Goal: Task Accomplishment & Management: Manage account settings

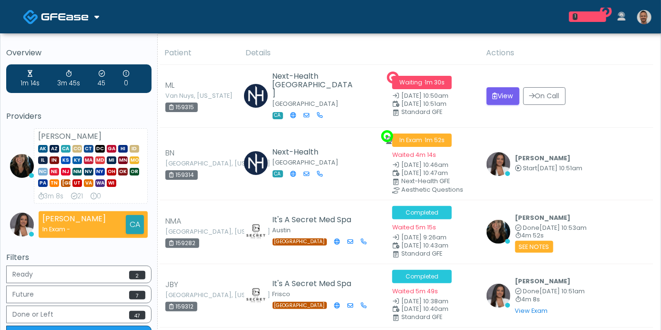
click at [642, 18] on img at bounding box center [644, 17] width 14 height 14
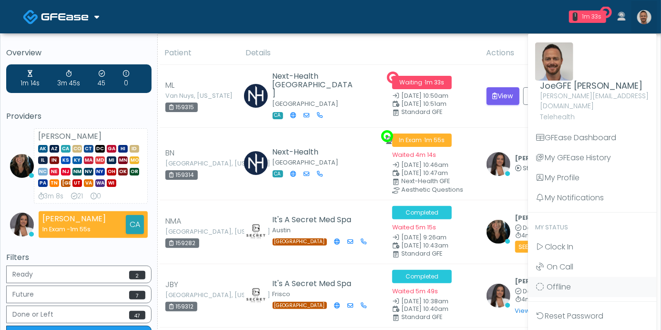
click at [405, 43] on th "Details" at bounding box center [360, 52] width 241 height 23
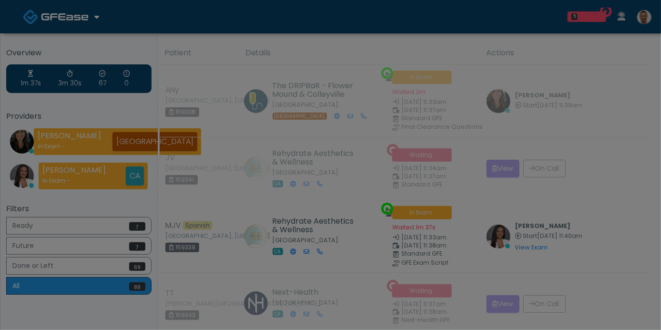
click at [0, 0] on button "Yes, Keep Working" at bounding box center [0, 0] width 0 height 0
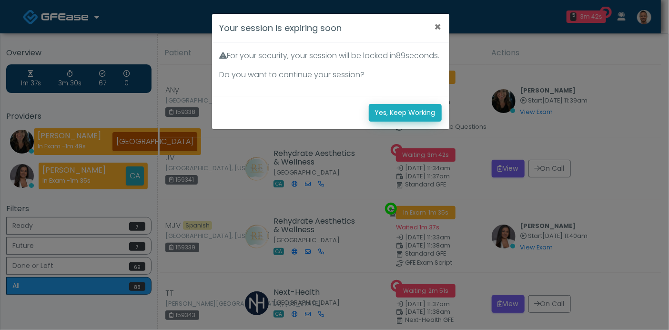
click at [407, 121] on button "Yes, Keep Working" at bounding box center [405, 113] width 73 height 18
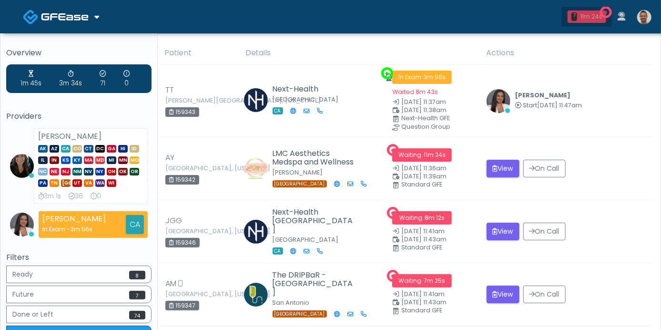
click at [588, 16] on div "11m 24s" at bounding box center [591, 16] width 21 height 9
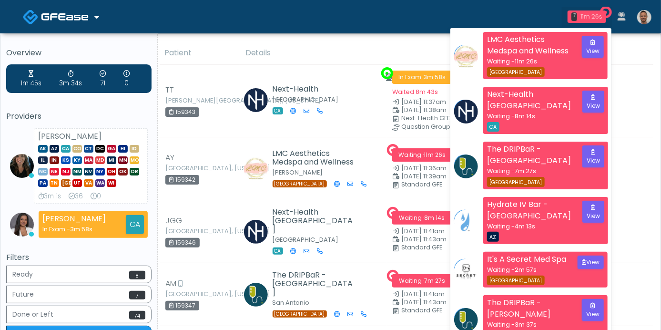
click at [590, 15] on div "11m 26s" at bounding box center [591, 16] width 21 height 9
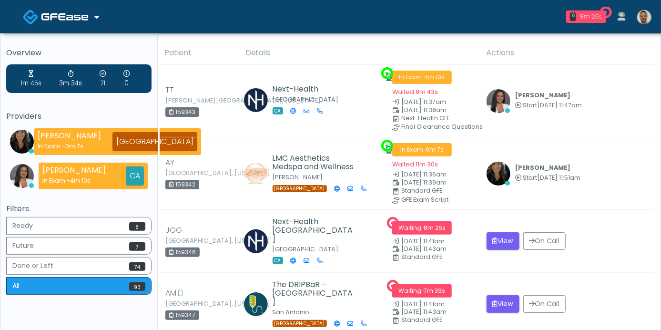
click at [590, 17] on div "8m 26s" at bounding box center [591, 16] width 22 height 9
click at [587, 21] on div "6" at bounding box center [586, 16] width 39 height 10
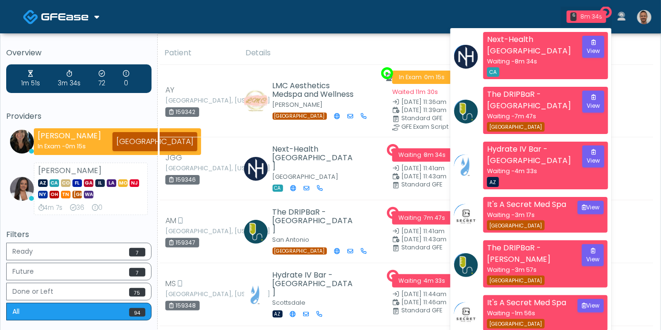
click at [642, 62] on th "Actions" at bounding box center [567, 52] width 172 height 23
click at [581, 17] on div "6 8m 35s" at bounding box center [586, 16] width 40 height 12
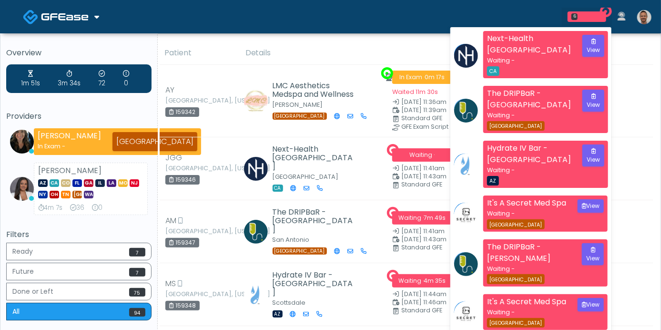
click at [528, 14] on div "6 Next-Health Woodland Hills Waiting - CA View The DRIPBaR - San Antonio Fossil…" at bounding box center [387, 16] width 539 height 31
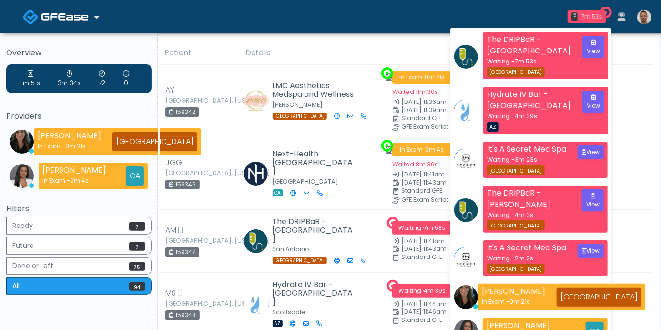
click at [593, 16] on div "7m 53s" at bounding box center [591, 16] width 21 height 9
click at [643, 83] on td "Michelle Picione Start Aug 17, 11:51am View Exam | Unreview" at bounding box center [567, 100] width 172 height 72
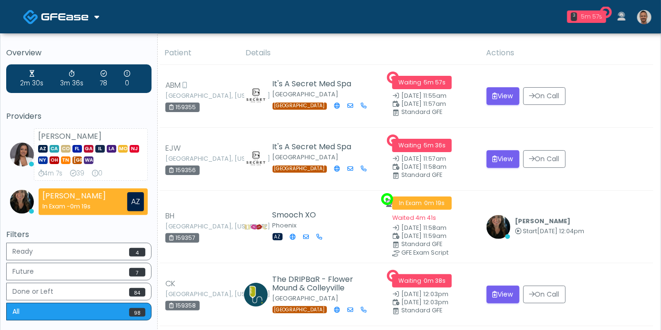
click at [591, 15] on div "5m 57s" at bounding box center [591, 16] width 21 height 9
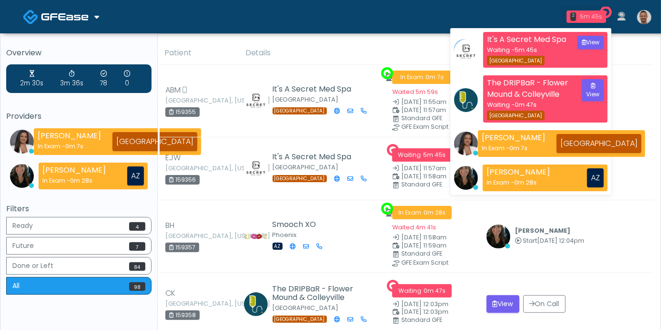
click at [592, 16] on div "5m 45s" at bounding box center [591, 16] width 22 height 9
click at [642, 65] on td "Anjali Nandakumar Start Aug 17, 12:04pm View Exam | Unreview" at bounding box center [567, 100] width 172 height 72
